Goal: Go to known website: Access a specific website the user already knows

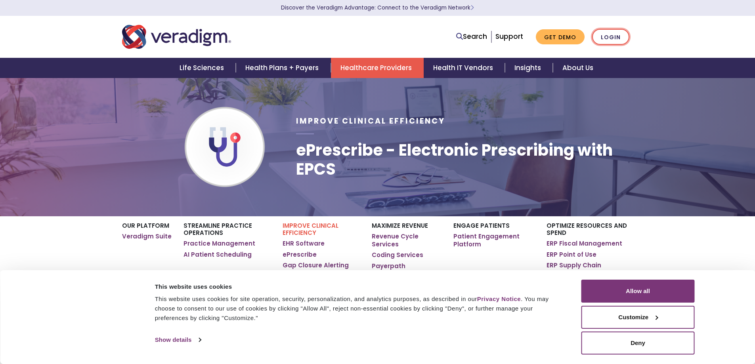
click at [607, 36] on link "Login" at bounding box center [610, 37] width 37 height 16
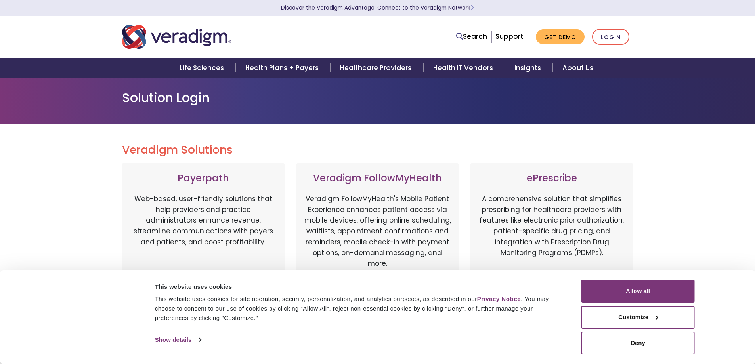
click at [636, 270] on div "Consent Details [#IABV2SETTINGS#] About This website uses cookies This website …" at bounding box center [377, 317] width 755 height 94
click at [633, 280] on button "Allow all" at bounding box center [637, 291] width 113 height 23
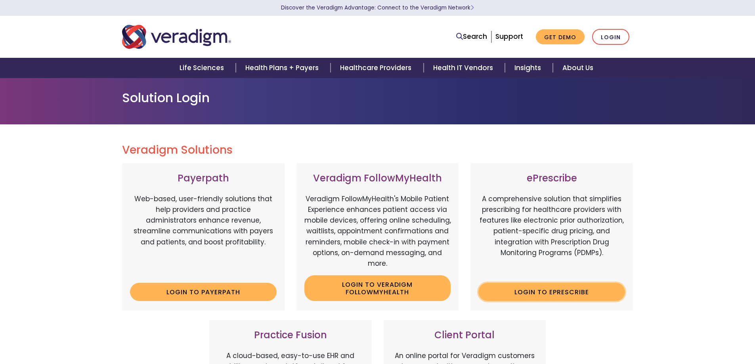
click at [569, 293] on link "Login to ePrescribe" at bounding box center [551, 292] width 147 height 18
